Goal: Task Accomplishment & Management: Manage account settings

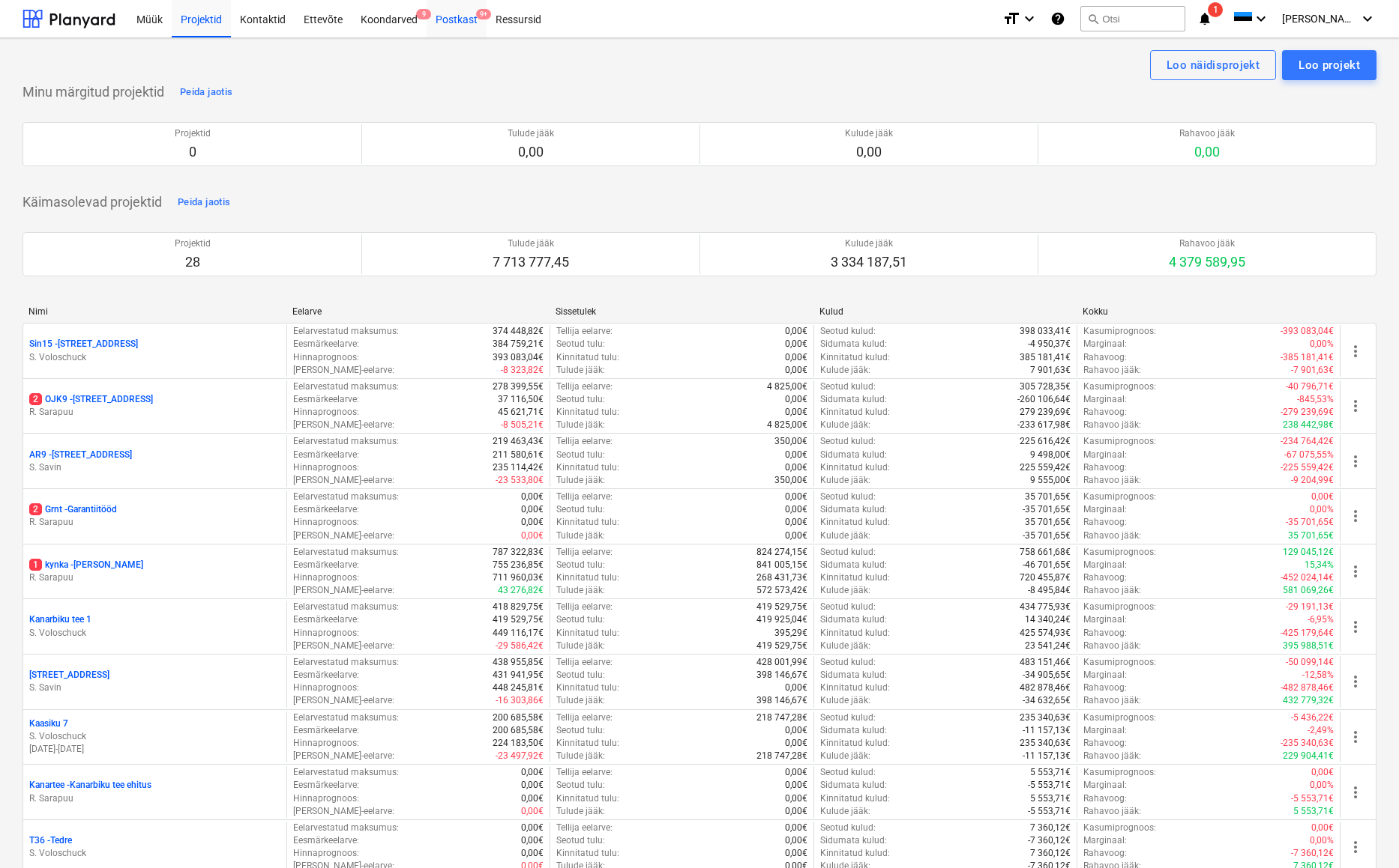
click at [457, 20] on div "Postkast 9+" at bounding box center [457, 18] width 60 height 38
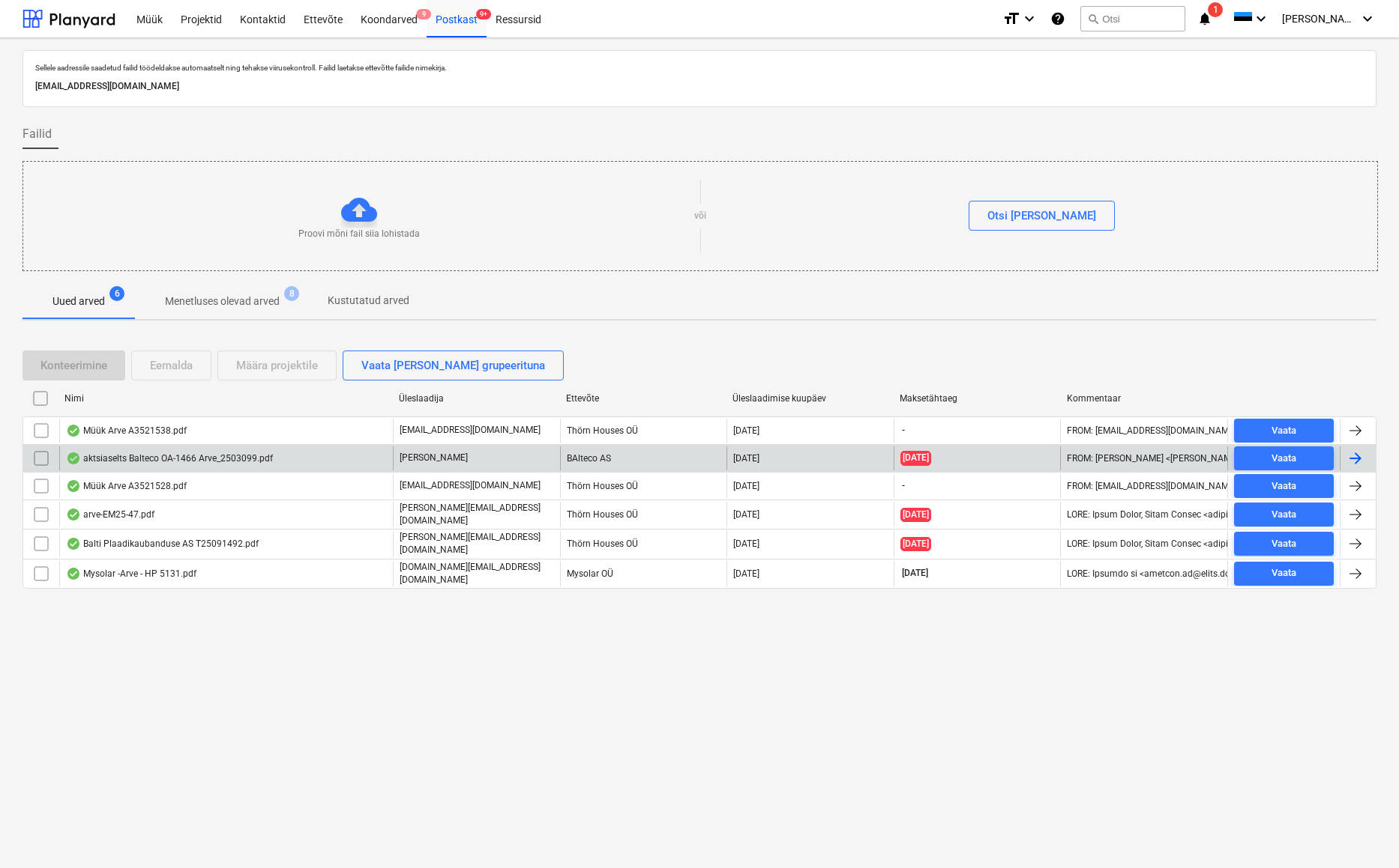
click at [168, 455] on div "aktsiaselts Balteco OA-1466 Arve_2503099.pdf" at bounding box center [168, 458] width 207 height 12
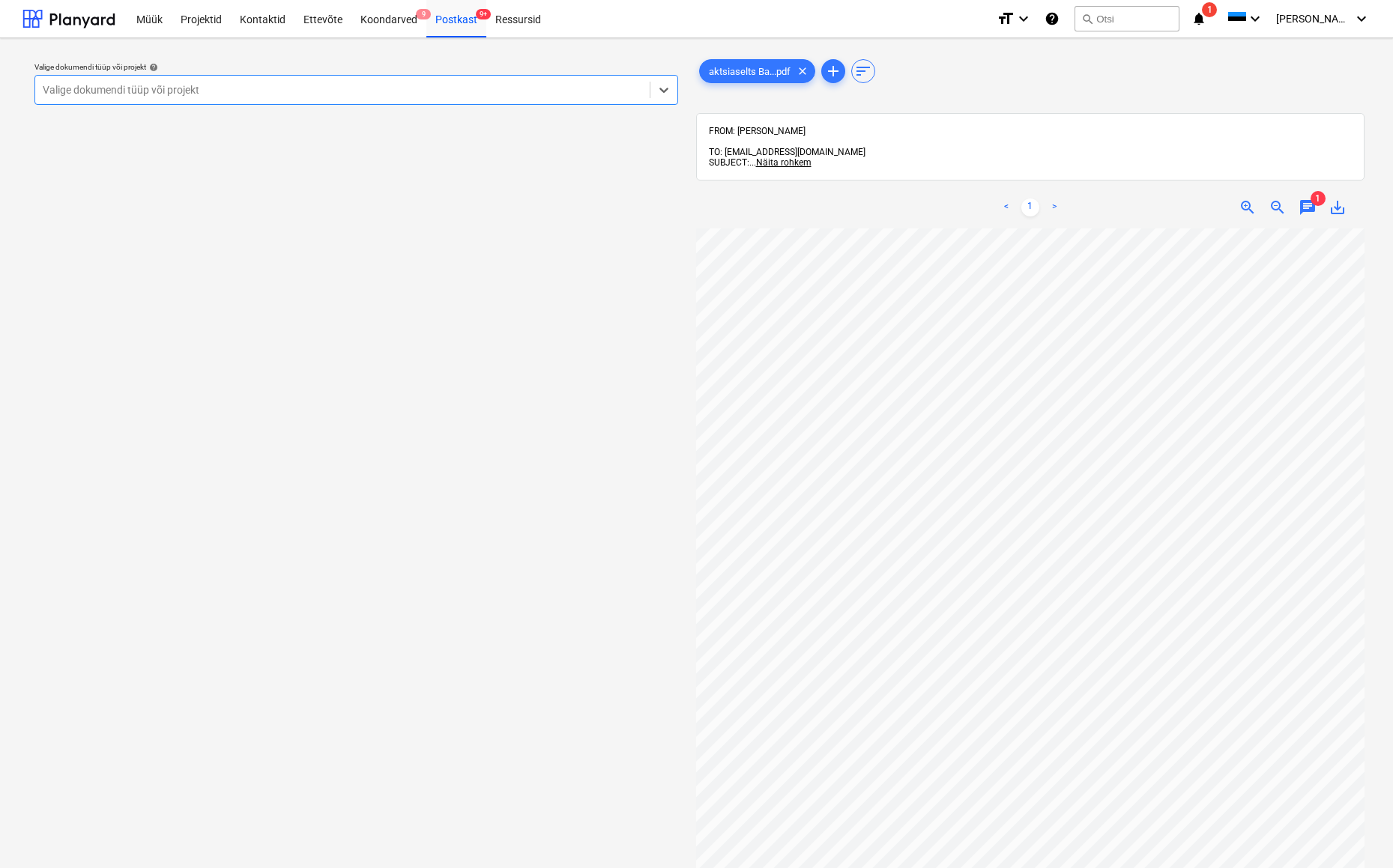
click at [1311, 198] on span "chat" at bounding box center [1307, 207] width 18 height 18
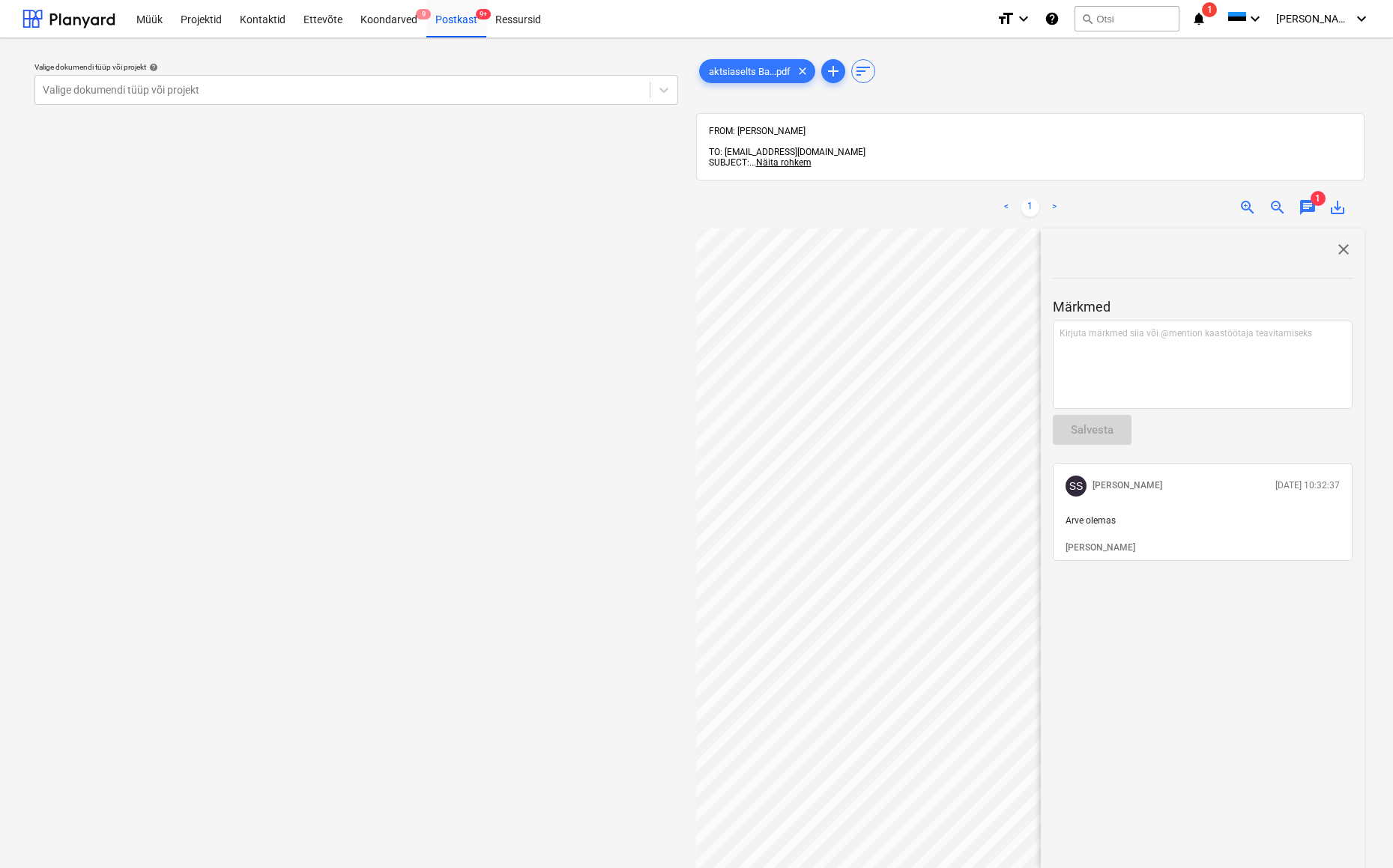
click at [1341, 241] on span "close" at bounding box center [1343, 249] width 18 height 18
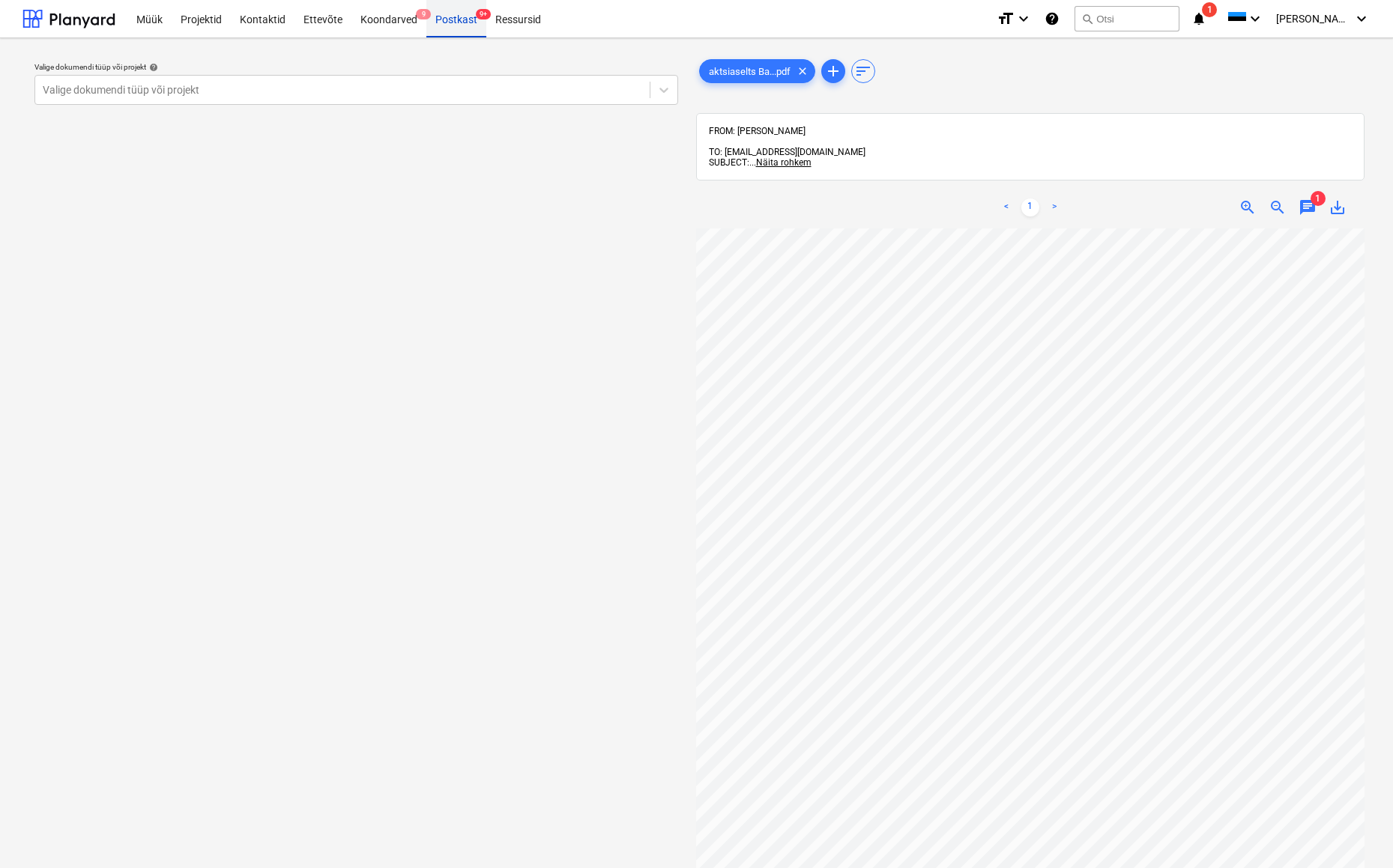
click at [459, 21] on div "Postkast 9+" at bounding box center [457, 18] width 60 height 38
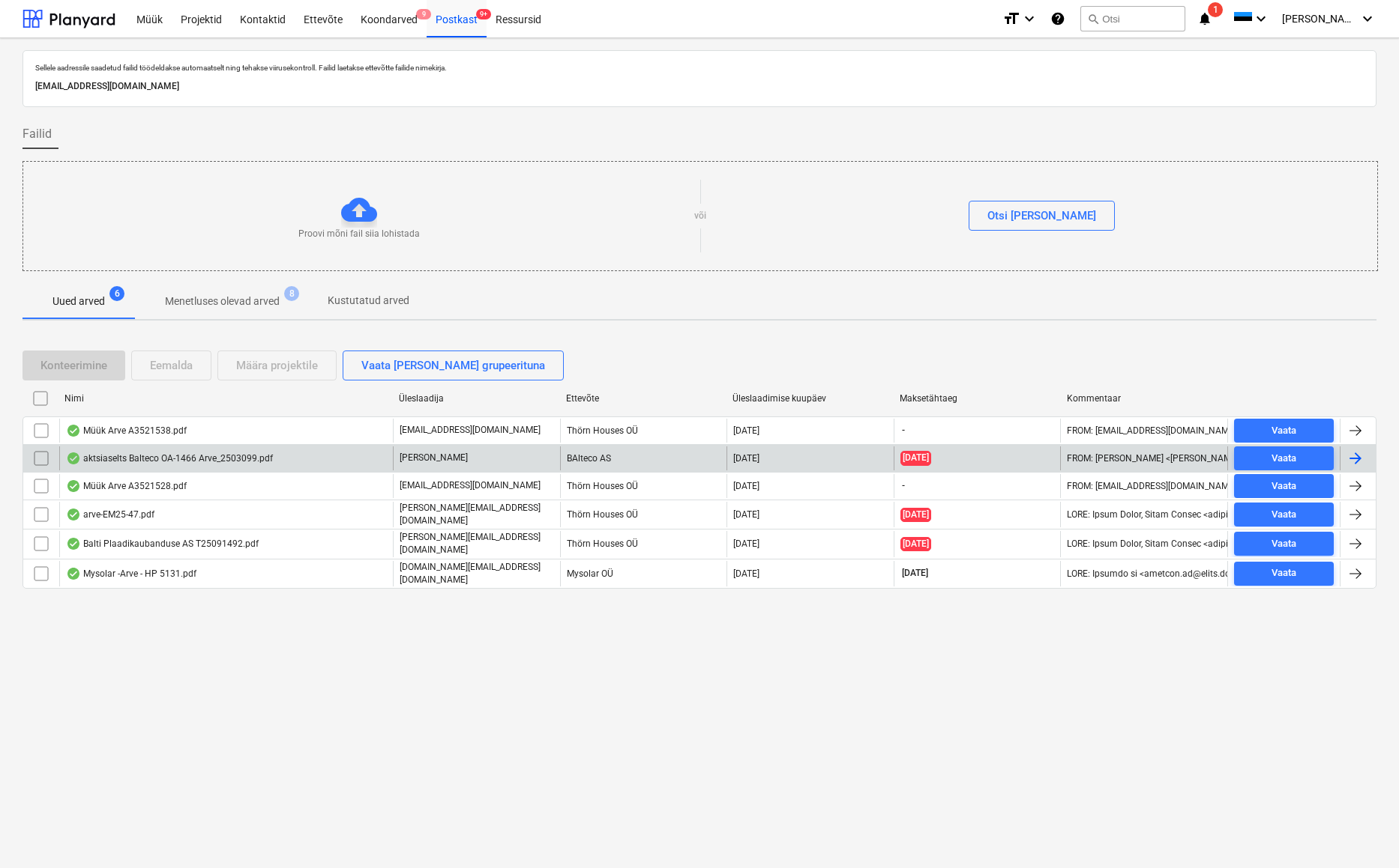
click at [39, 457] on input "checkbox" at bounding box center [41, 458] width 24 height 24
click at [186, 364] on div "Eemalda" at bounding box center [171, 366] width 43 height 20
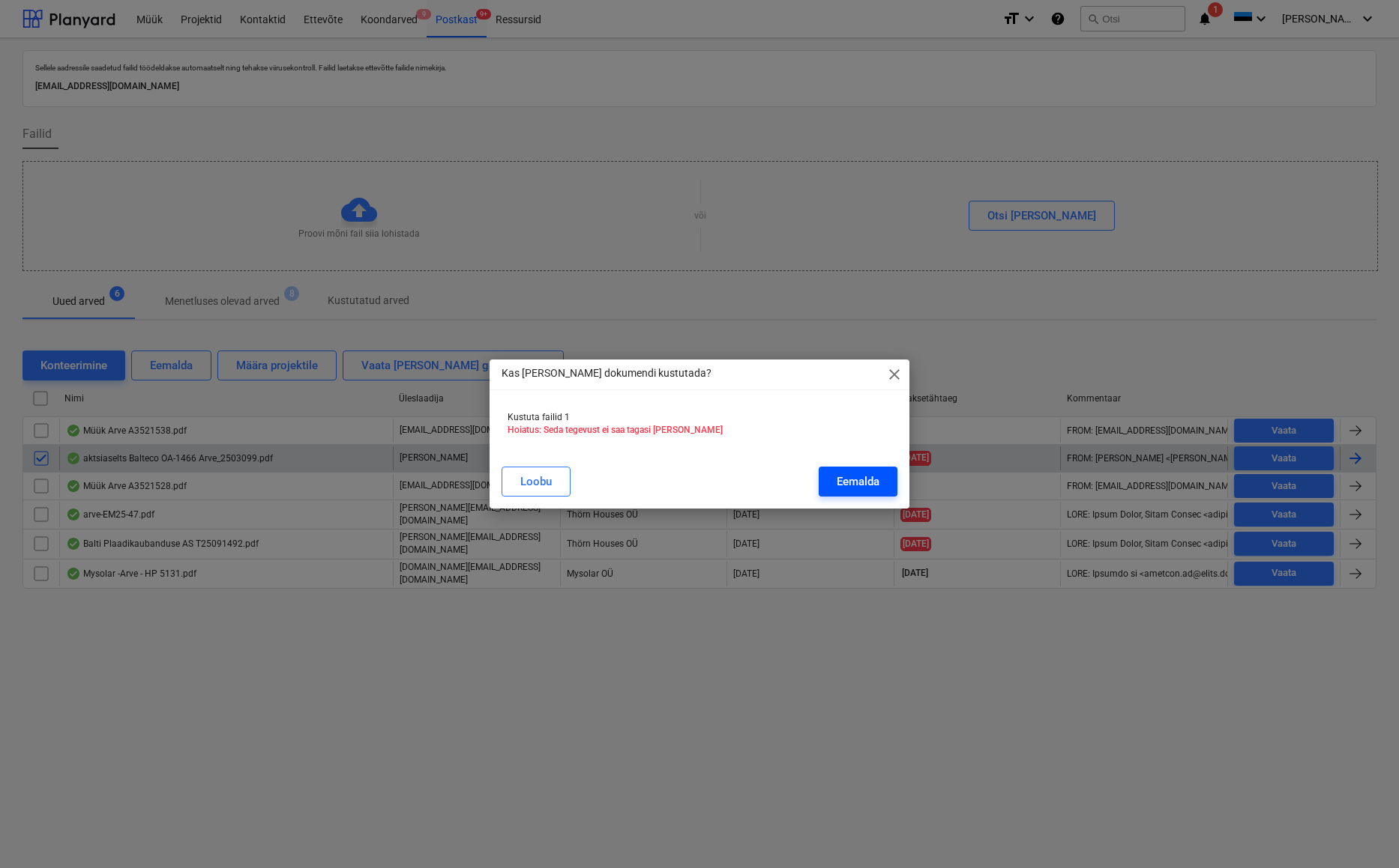
click at [857, 490] on div "Eemalda" at bounding box center [858, 482] width 43 height 20
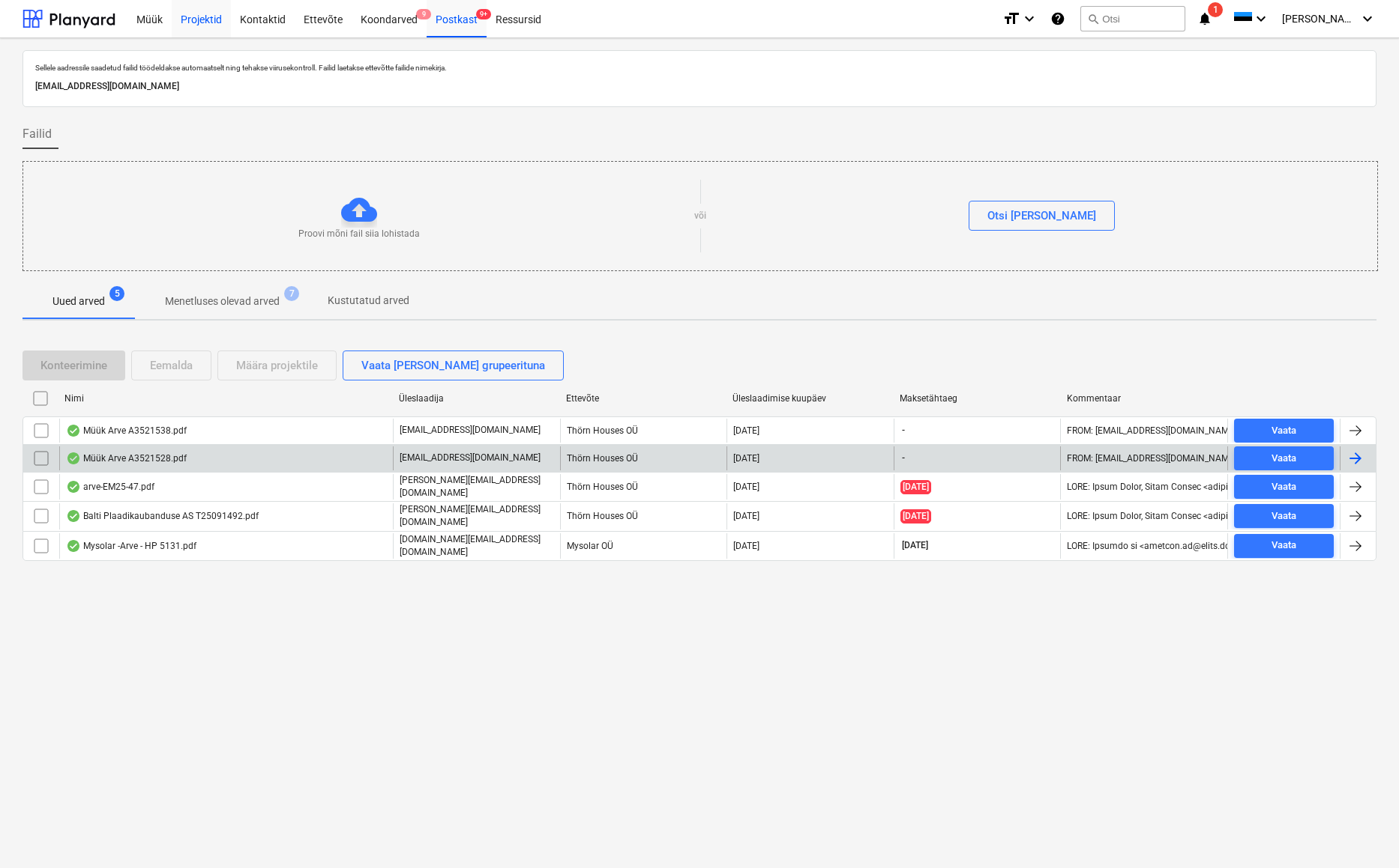
click at [193, 9] on div "Projektid" at bounding box center [200, 18] width 59 height 38
